Goal: Find specific page/section

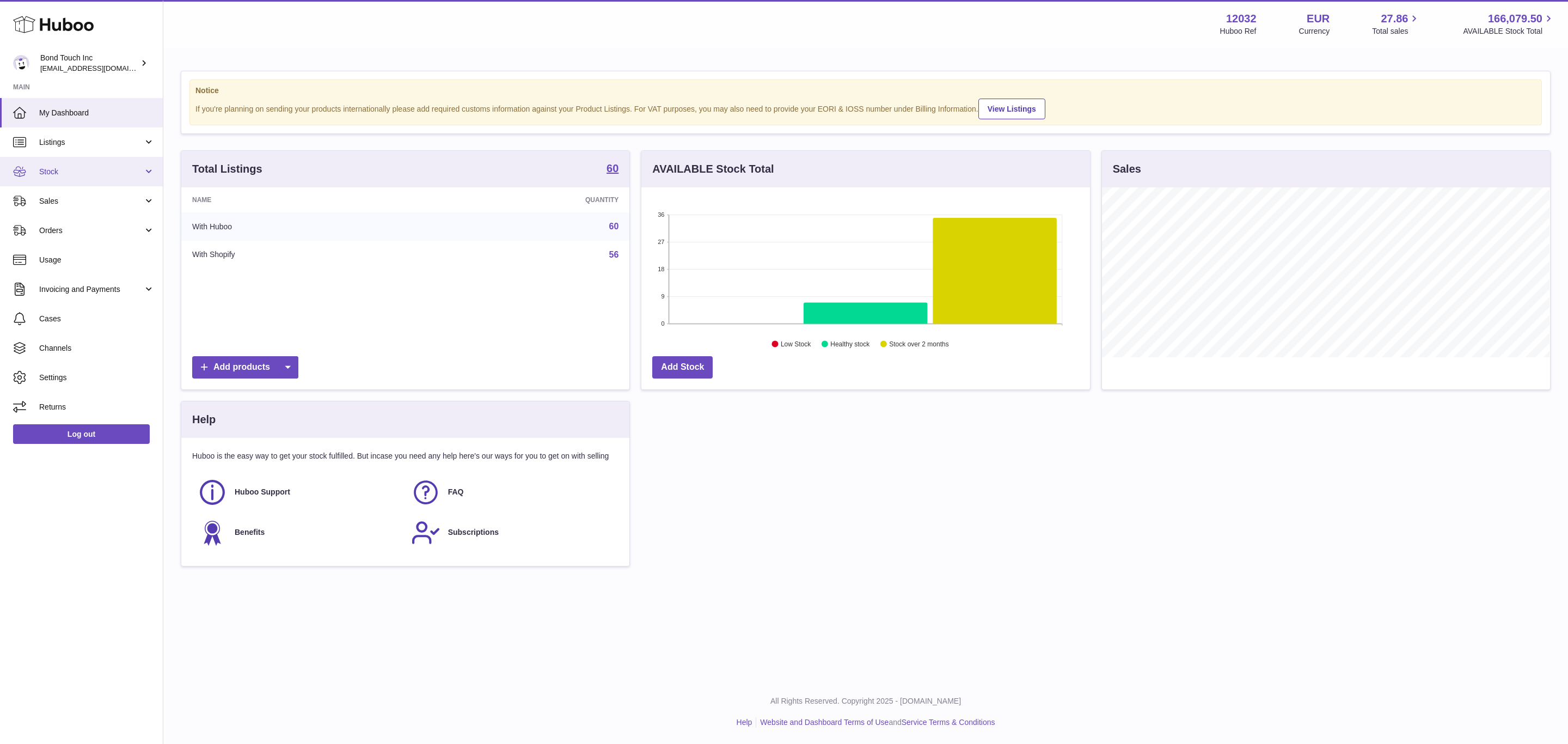
scroll to position [170, 447]
click at [77, 206] on span "Sales" at bounding box center [91, 201] width 104 height 10
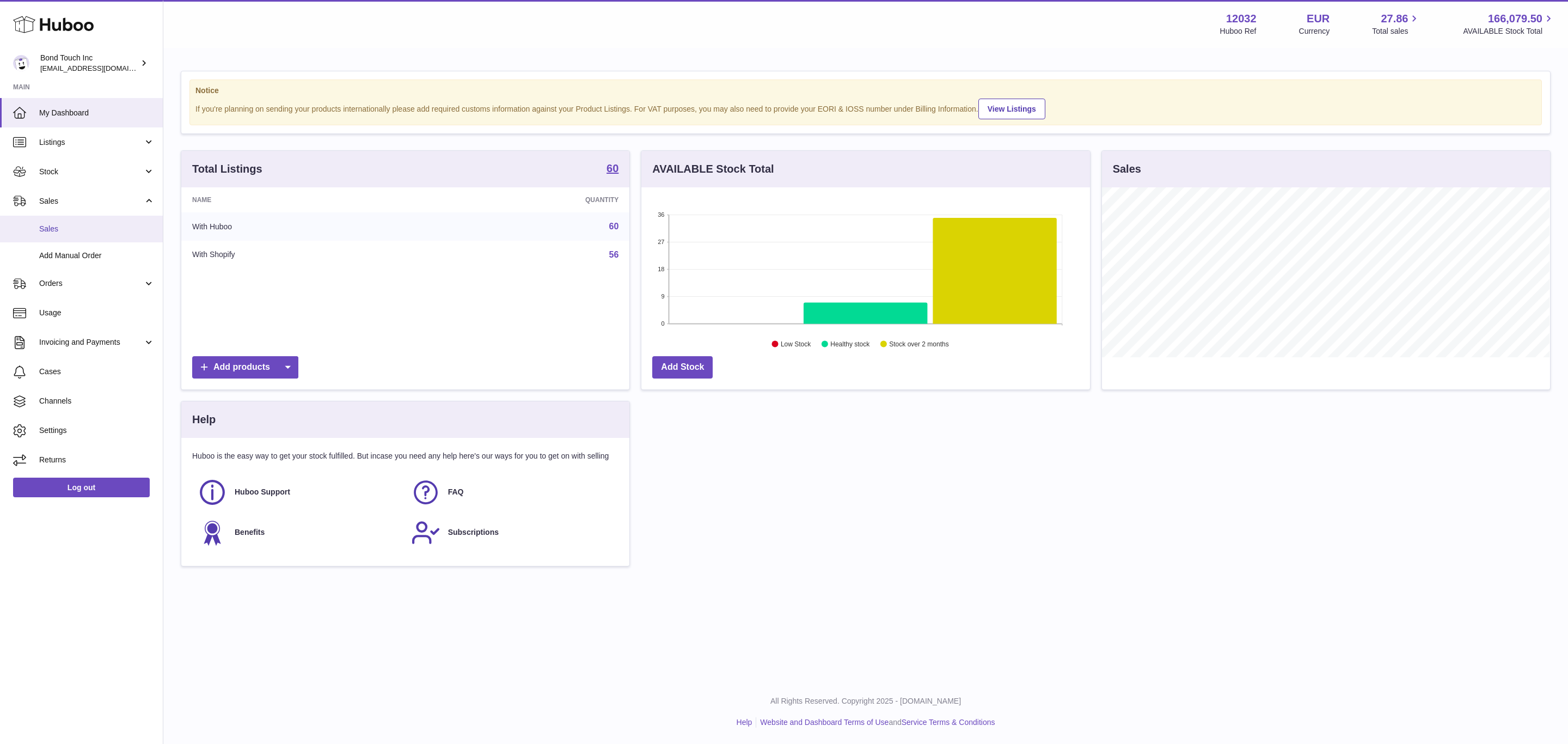
click at [66, 226] on span "Sales" at bounding box center [97, 229] width 116 height 10
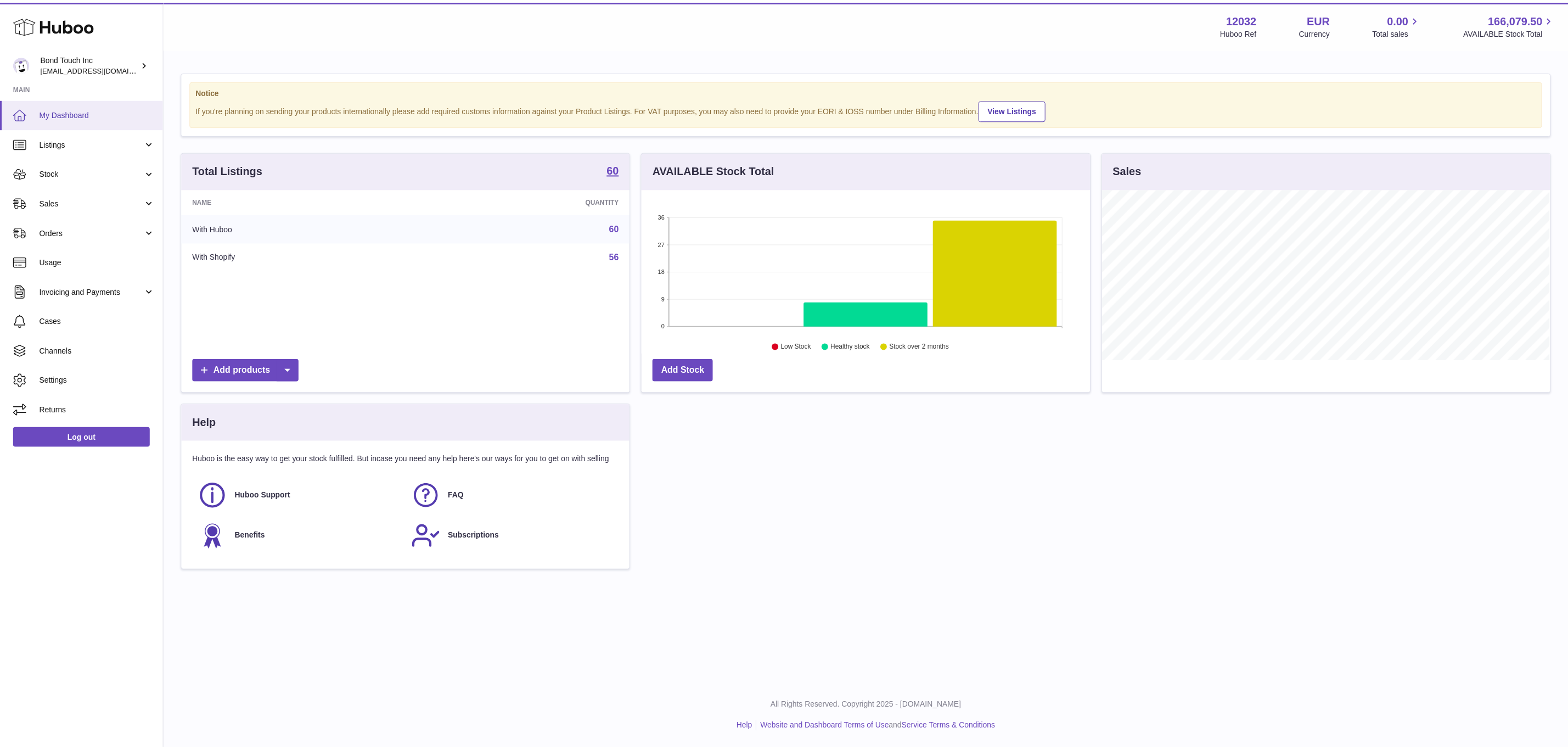
scroll to position [171, 451]
click at [93, 169] on span "Stock" at bounding box center [91, 173] width 105 height 10
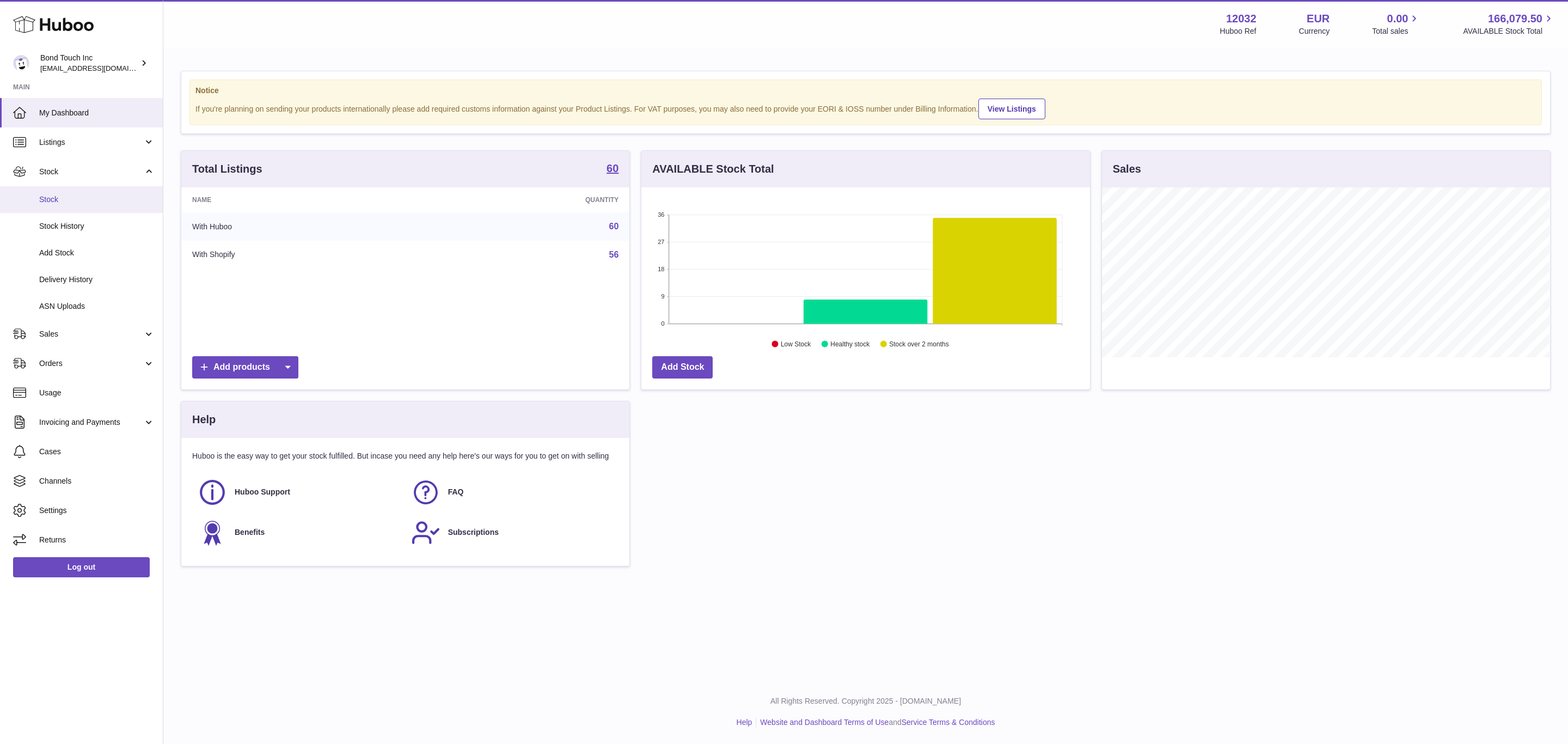
click at [71, 196] on span "Stock" at bounding box center [97, 199] width 116 height 10
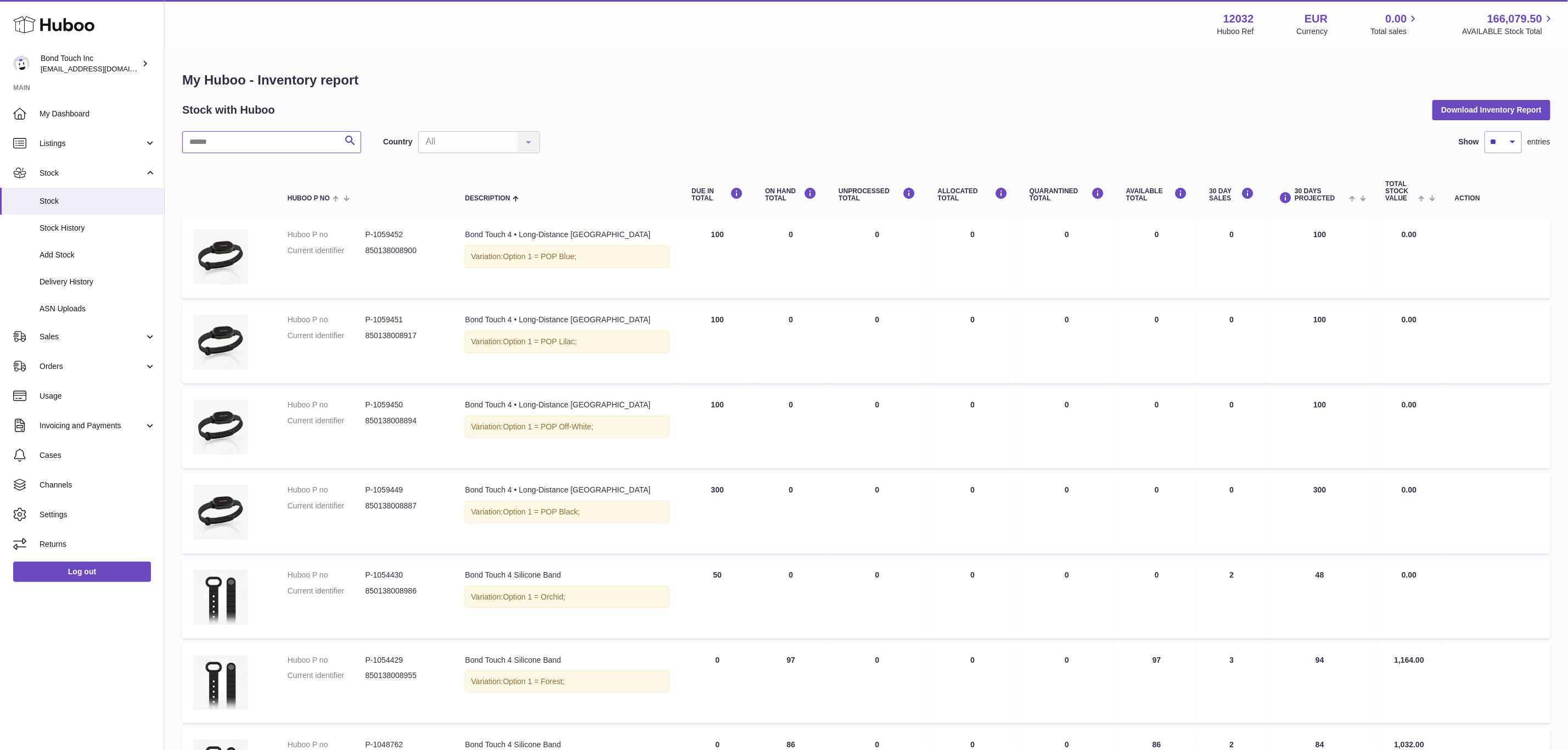
click at [257, 149] on input "text" at bounding box center [272, 142] width 179 height 22
type input "**********"
click at [51, 460] on span "Cases" at bounding box center [98, 455] width 117 height 10
